Goal: Communication & Community: Ask a question

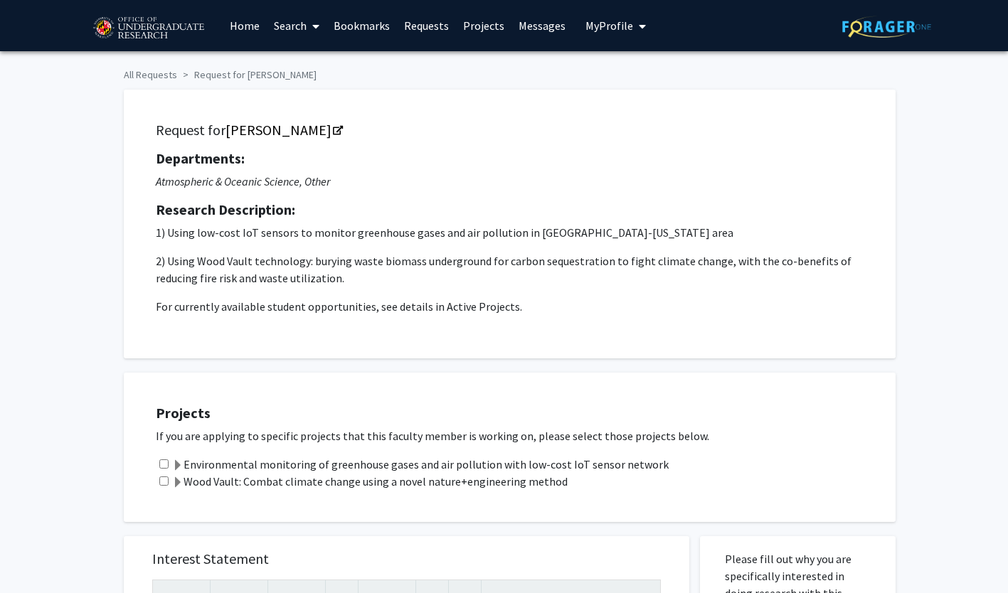
click at [222, 26] on link at bounding box center [155, 26] width 134 height 50
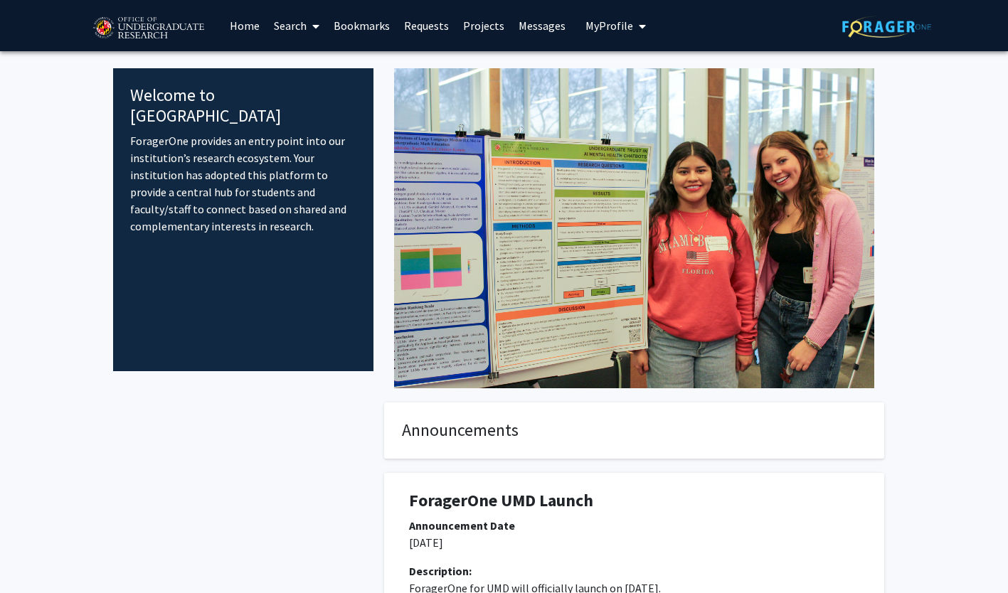
click at [305, 26] on link "Search" at bounding box center [297, 26] width 60 height 50
click at [329, 61] on span "Faculty/Staff" at bounding box center [319, 65] width 105 height 28
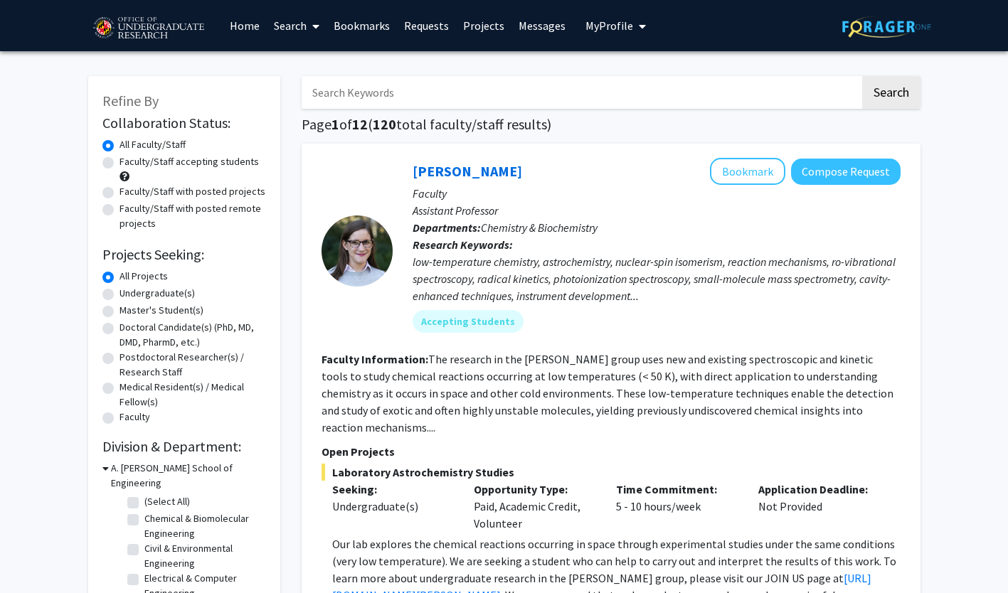
click at [119, 299] on label "Undergraduate(s)" at bounding box center [156, 293] width 75 height 15
click at [119, 295] on input "Undergraduate(s)" at bounding box center [123, 290] width 9 height 9
radio input "true"
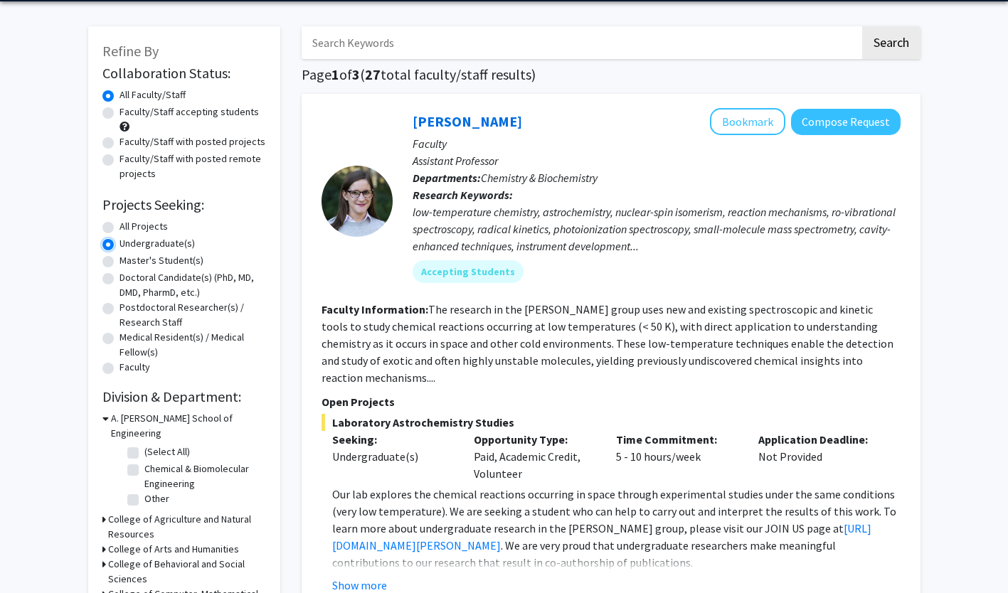
scroll to position [50, 0]
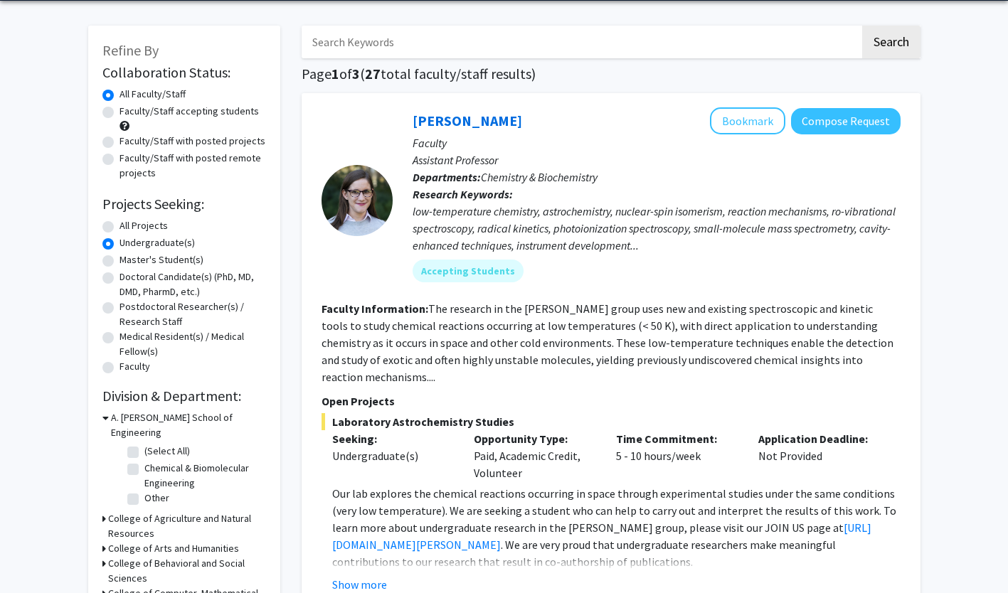
click at [144, 444] on label "(Select All)" at bounding box center [167, 451] width 46 height 15
click at [144, 444] on input "(Select All)" at bounding box center [148, 448] width 9 height 9
checkbox input "true"
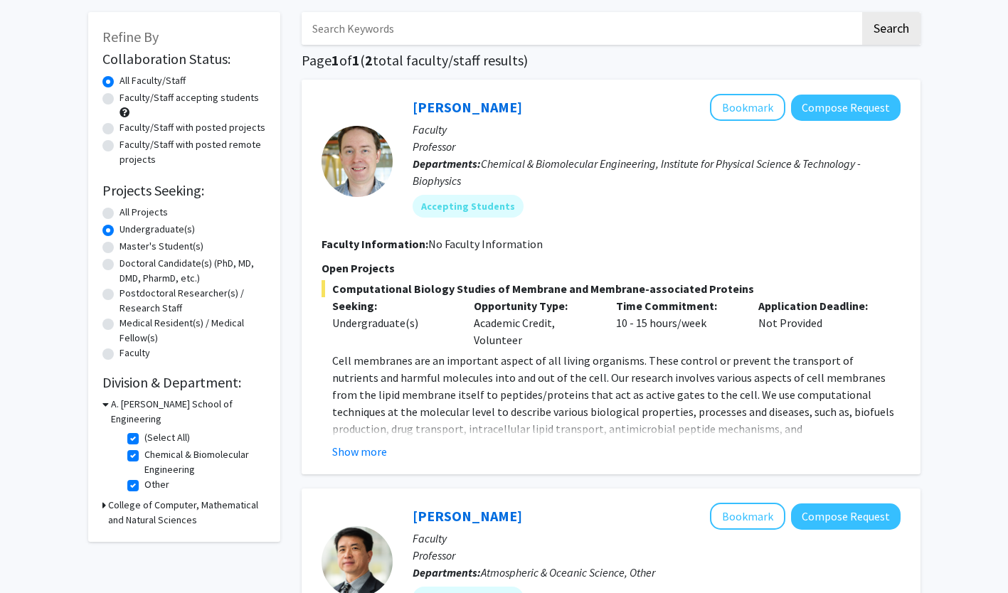
scroll to position [60, 0]
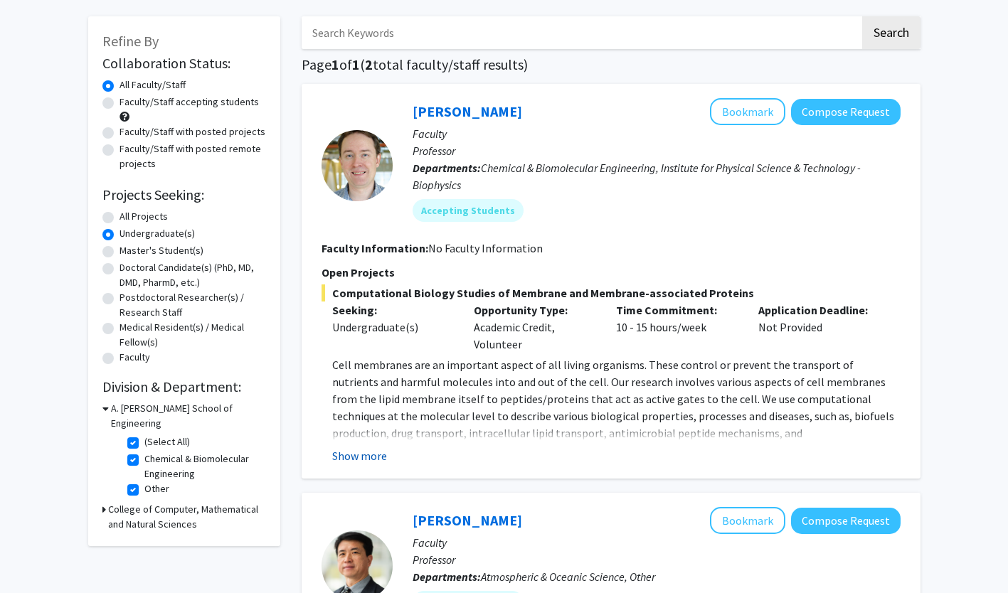
click at [358, 449] on button "Show more" at bounding box center [359, 455] width 55 height 17
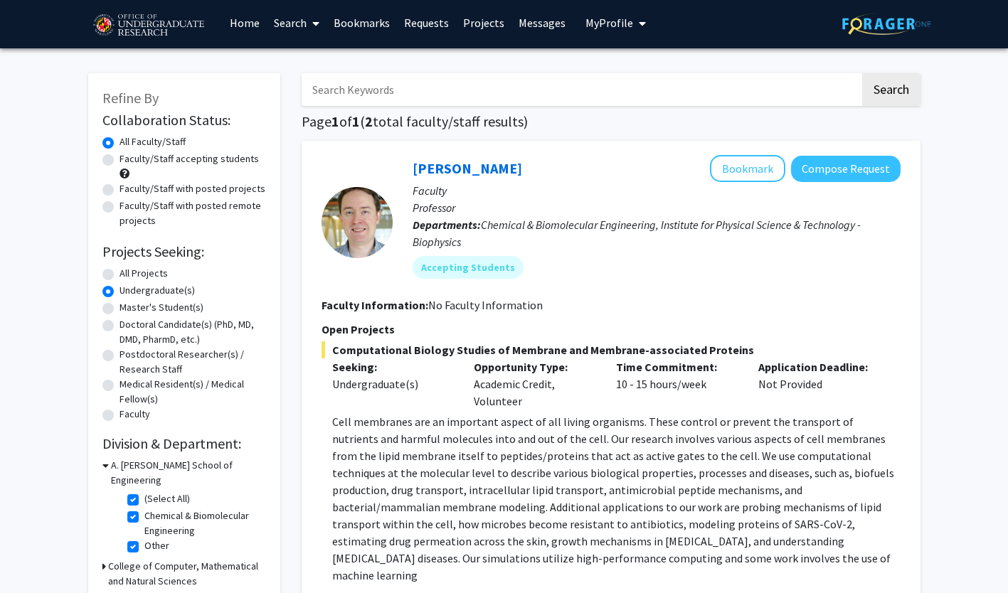
scroll to position [2, 0]
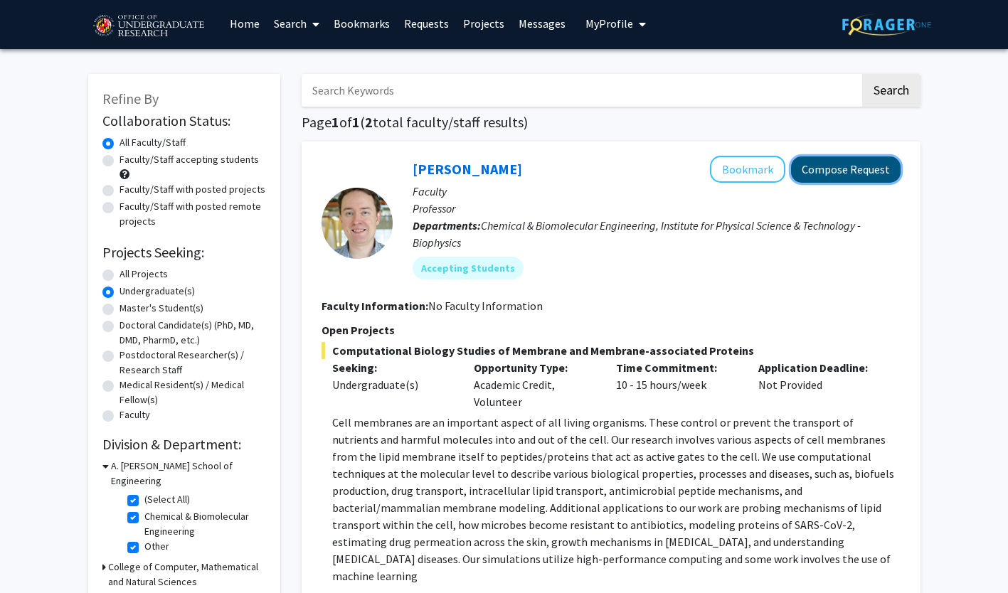
click at [839, 171] on button "Compose Request" at bounding box center [846, 169] width 110 height 26
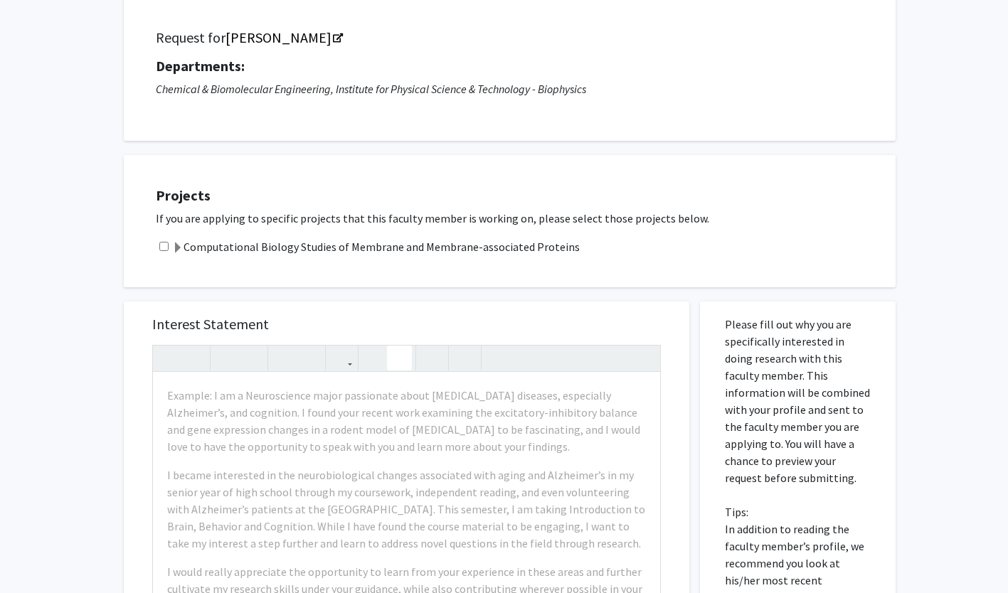
scroll to position [93, 0]
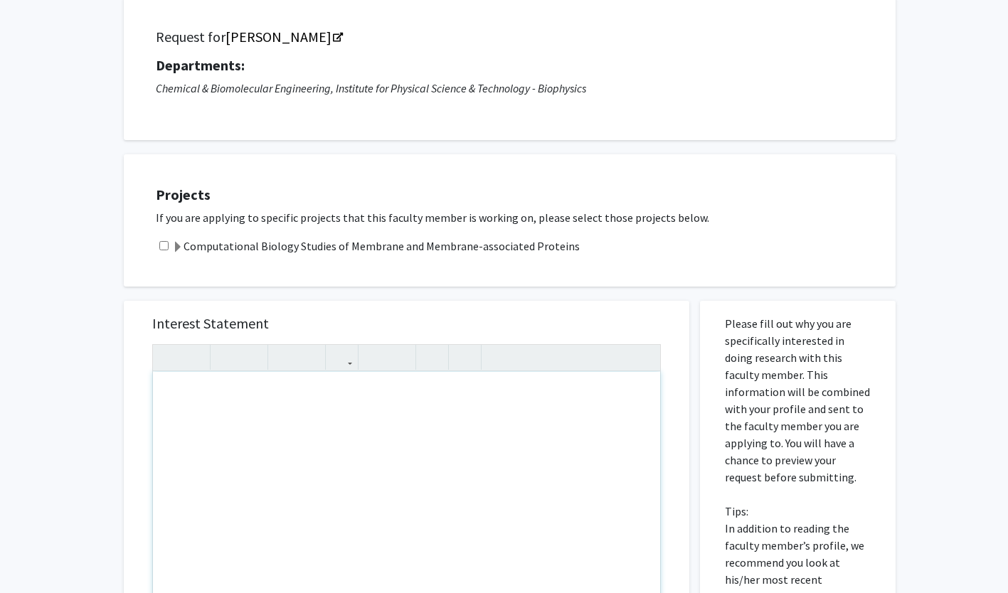
click at [508, 264] on div "Projects If you are applying to specific projects that this faculty member is w…" at bounding box center [519, 220] width 754 height 97
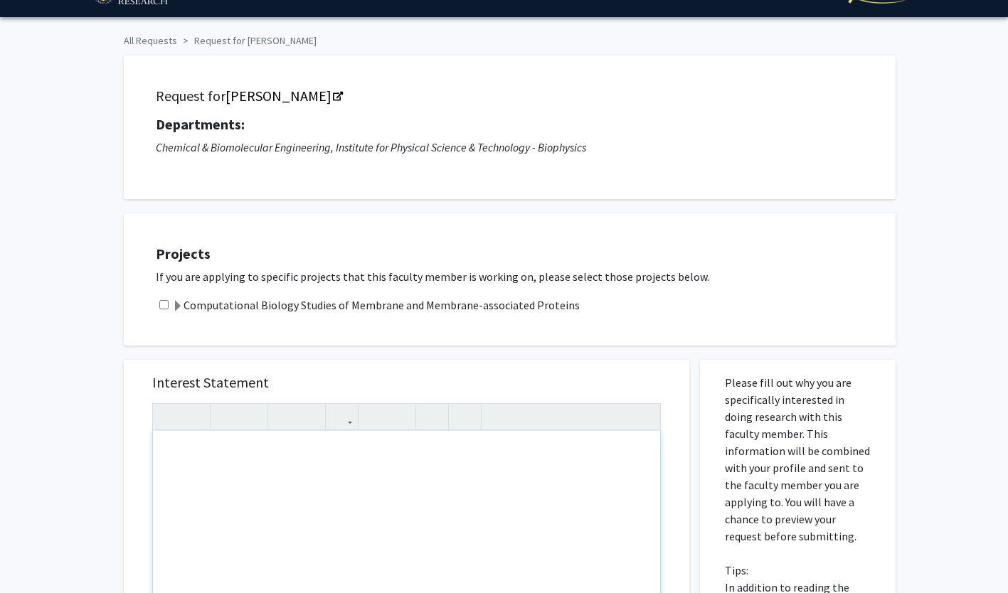
scroll to position [30, 0]
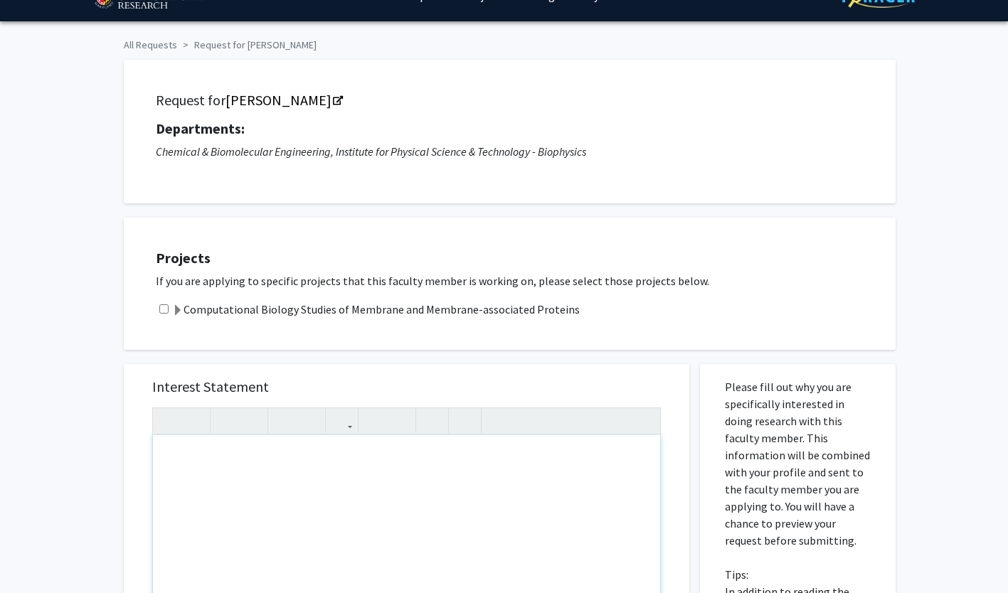
click at [452, 468] on div "Note to users with screen readers: Please press Alt+0 or Option+0 to deactivate…" at bounding box center [406, 598] width 507 height 326
click at [606, 231] on div "Projects If you are applying to specific projects that this faculty member is w…" at bounding box center [510, 284] width 772 height 132
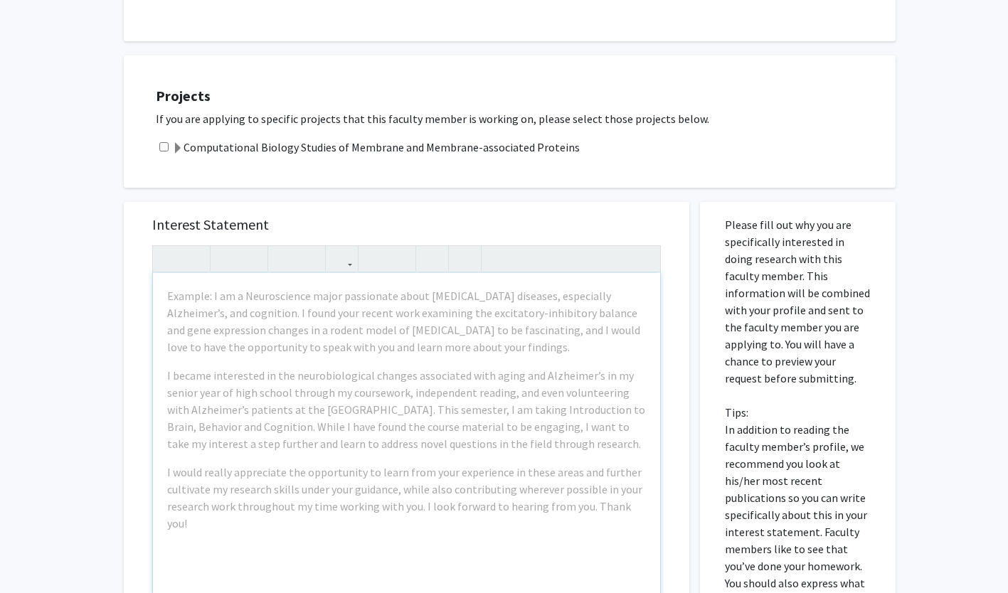
scroll to position [193, 0]
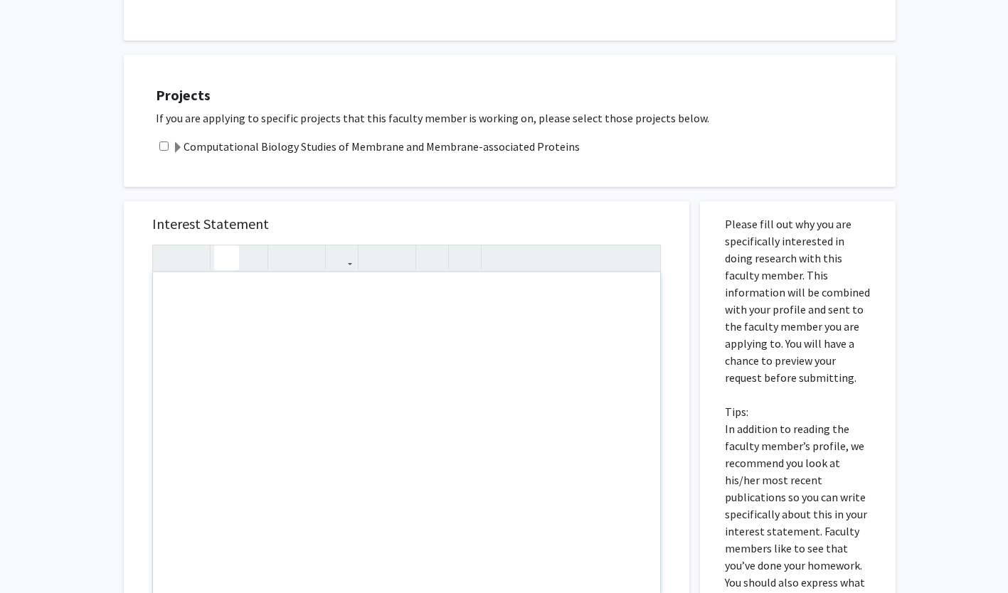
click at [407, 348] on div "Note to users with screen readers: Please press Alt+0 or Option+0 to deactivate…" at bounding box center [406, 435] width 507 height 326
type textarea "I"
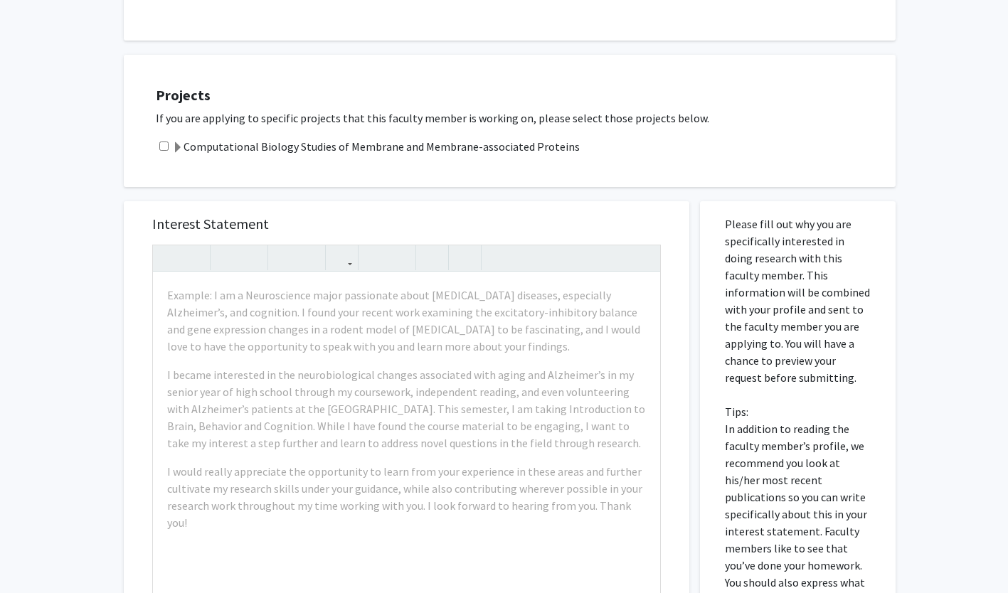
click at [709, 59] on div "Projects If you are applying to specific projects that this faculty member is w…" at bounding box center [510, 121] width 772 height 132
